Goal: Task Accomplishment & Management: Manage account settings

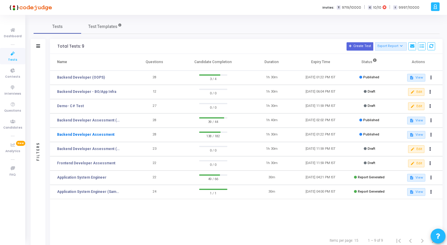
click at [96, 134] on link "Backend Developer Assessment" at bounding box center [85, 134] width 57 height 5
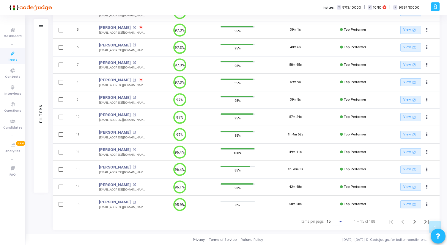
click at [336, 222] on div "15" at bounding box center [332, 221] width 11 height 4
click at [333, 220] on span "50" at bounding box center [335, 218] width 17 height 11
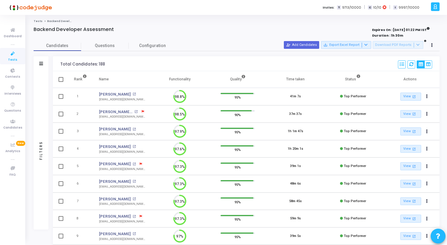
click at [221, 27] on div "Backend Developer Assessment" at bounding box center [153, 29] width 238 height 6
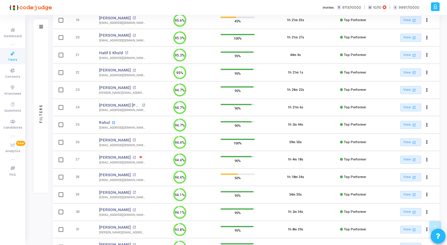
click at [113, 121] on mat-icon "open_in_new" at bounding box center [113, 122] width 3 height 3
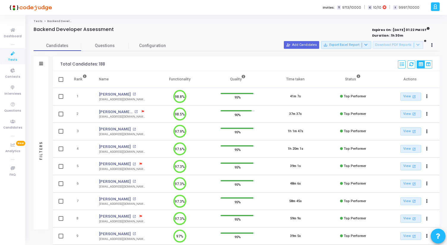
click at [7, 59] on link "Tests" at bounding box center [12, 56] width 25 height 16
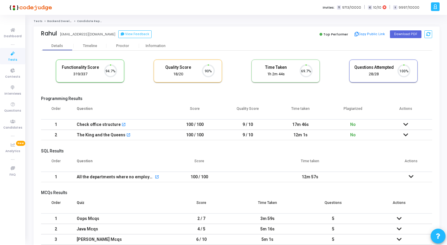
scroll to position [12, 15]
click at [152, 43] on div "Information" at bounding box center [155, 45] width 33 height 9
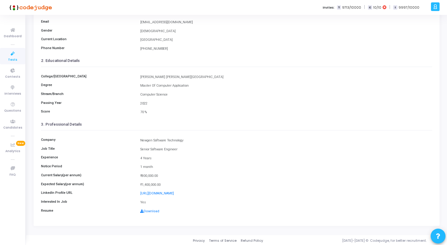
scroll to position [66, 0]
click at [155, 208] on link "Download" at bounding box center [149, 210] width 19 height 4
